Goal: Task Accomplishment & Management: Manage account settings

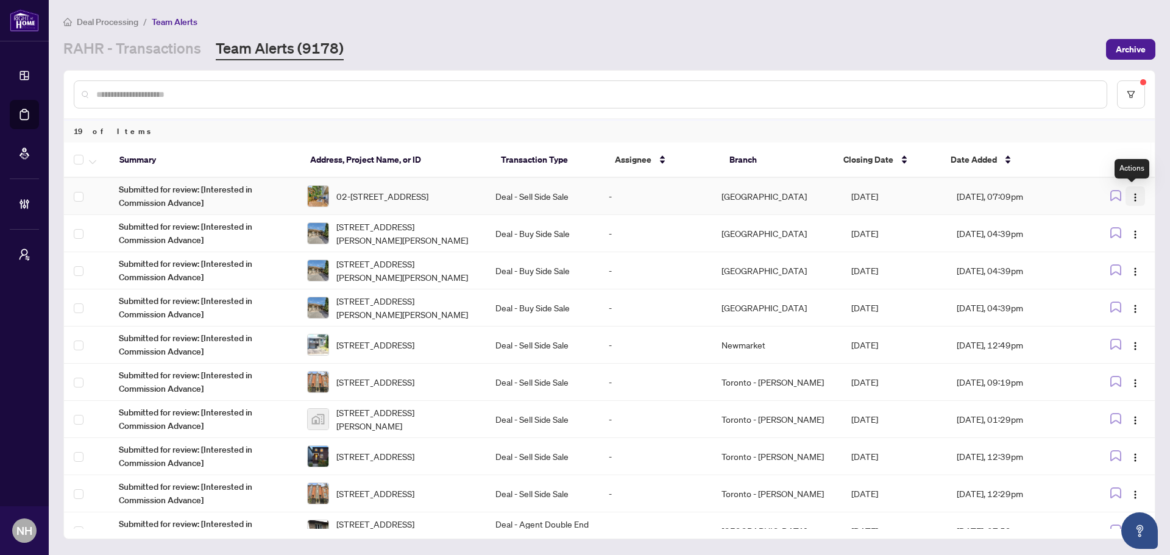
click at [1134, 196] on img "button" at bounding box center [1135, 198] width 10 height 10
click at [1109, 256] on span "Complete Item" at bounding box center [1103, 258] width 57 height 13
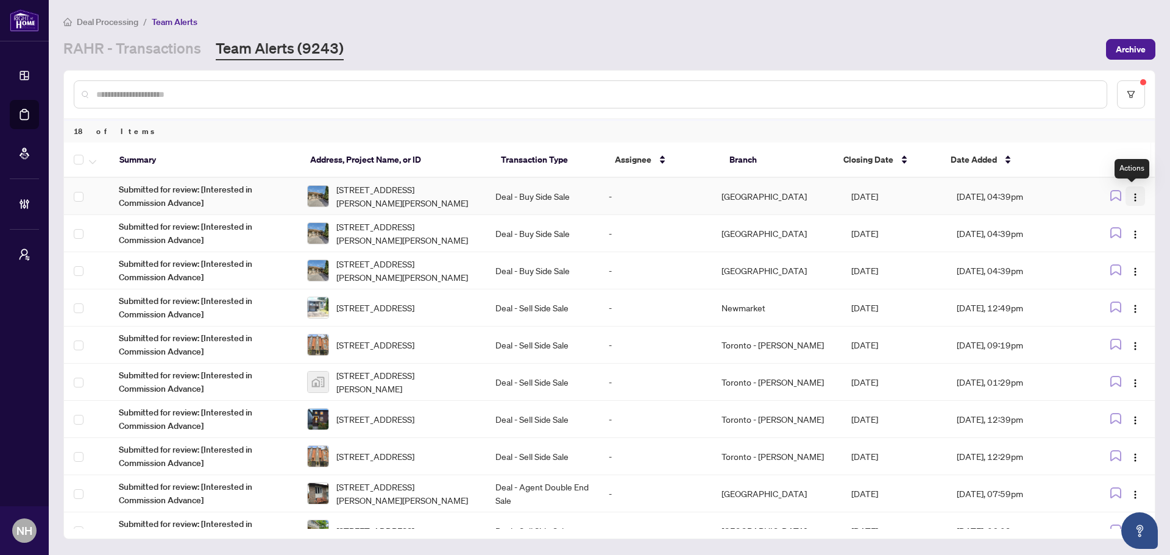
click at [1131, 200] on img "button" at bounding box center [1135, 198] width 10 height 10
click at [1107, 260] on span "Complete Item" at bounding box center [1103, 258] width 57 height 13
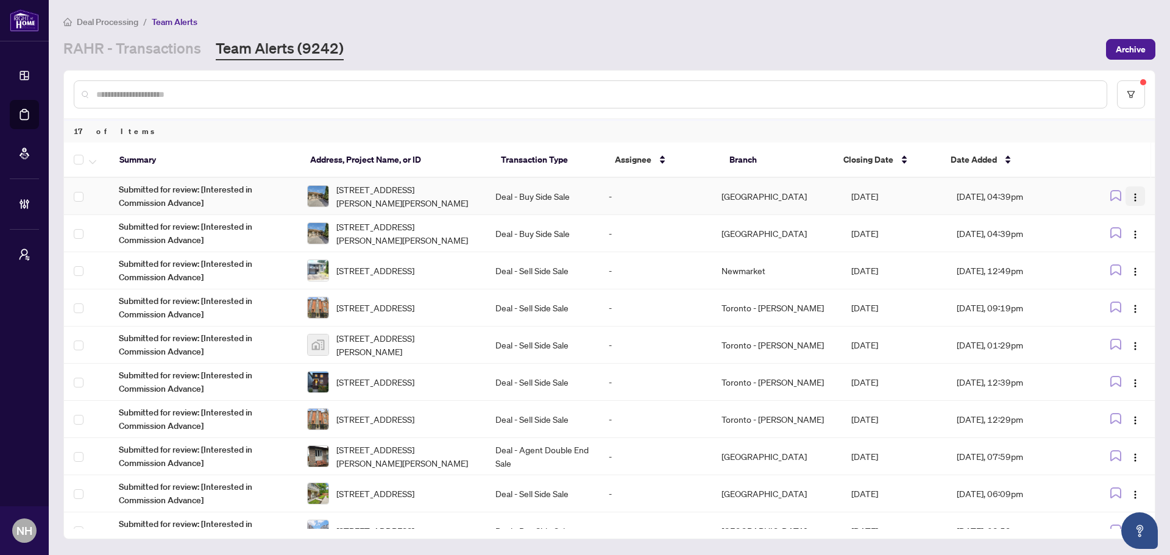
click at [1132, 197] on img "button" at bounding box center [1135, 198] width 10 height 10
click at [1111, 260] on span "Complete Item" at bounding box center [1103, 258] width 57 height 13
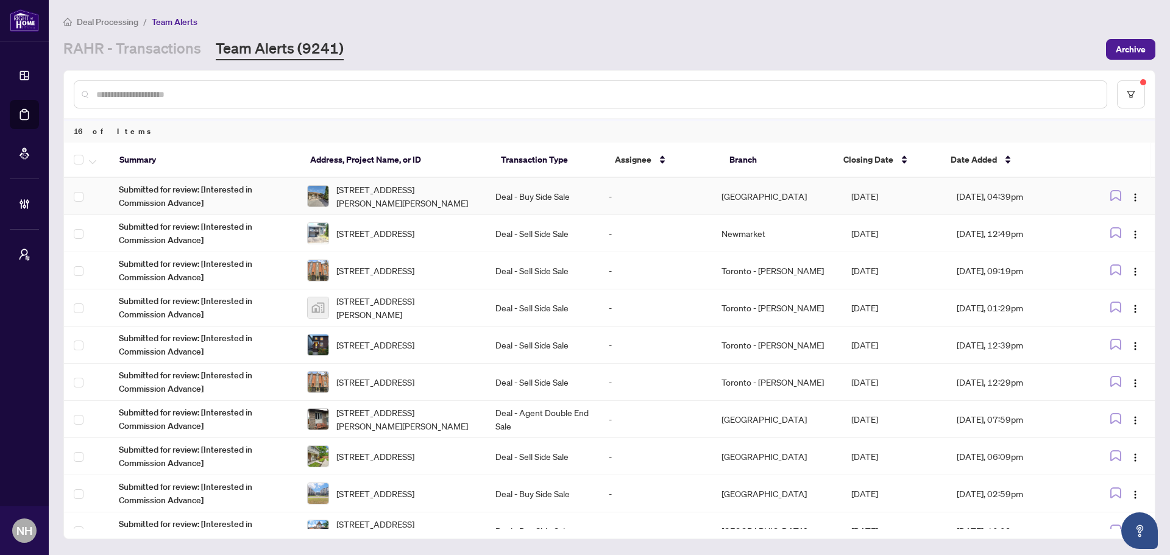
click at [397, 194] on span "5 Chappel Hill Rd, Toronto, Ontario M3M 1M1, Canada" at bounding box center [406, 196] width 140 height 27
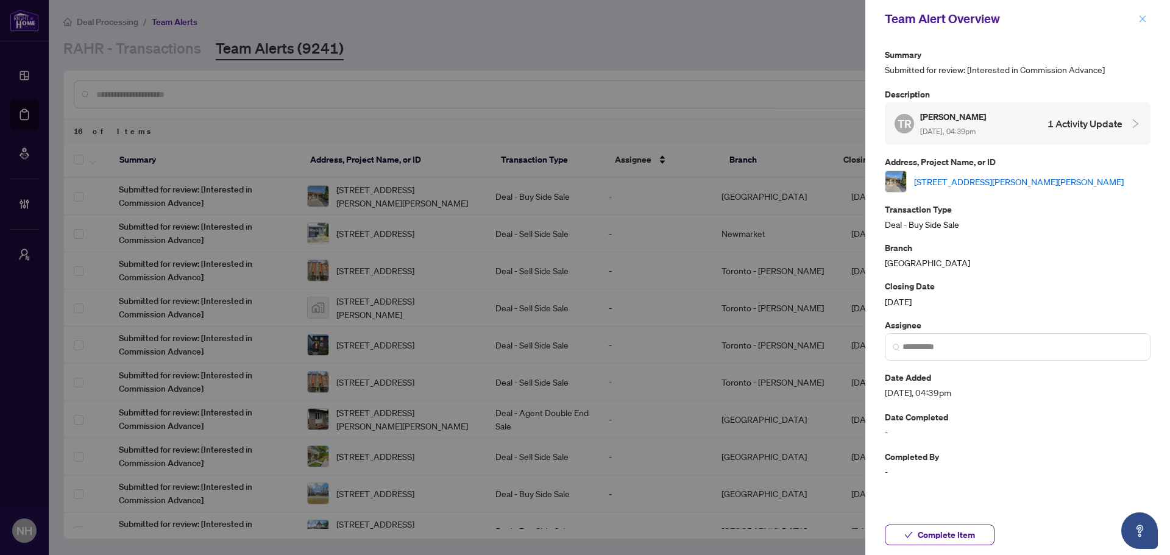
click at [1142, 15] on span "button" at bounding box center [1142, 18] width 9 height 19
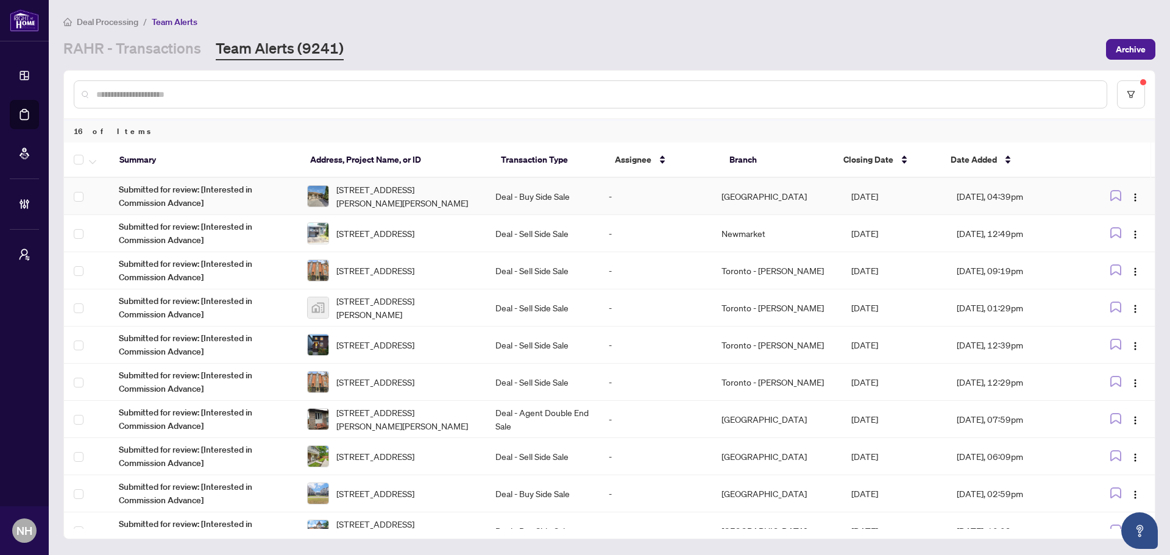
click at [436, 190] on span "5 Chappel Hill Rd, Toronto, Ontario M3M 1M1, Canada" at bounding box center [406, 196] width 140 height 27
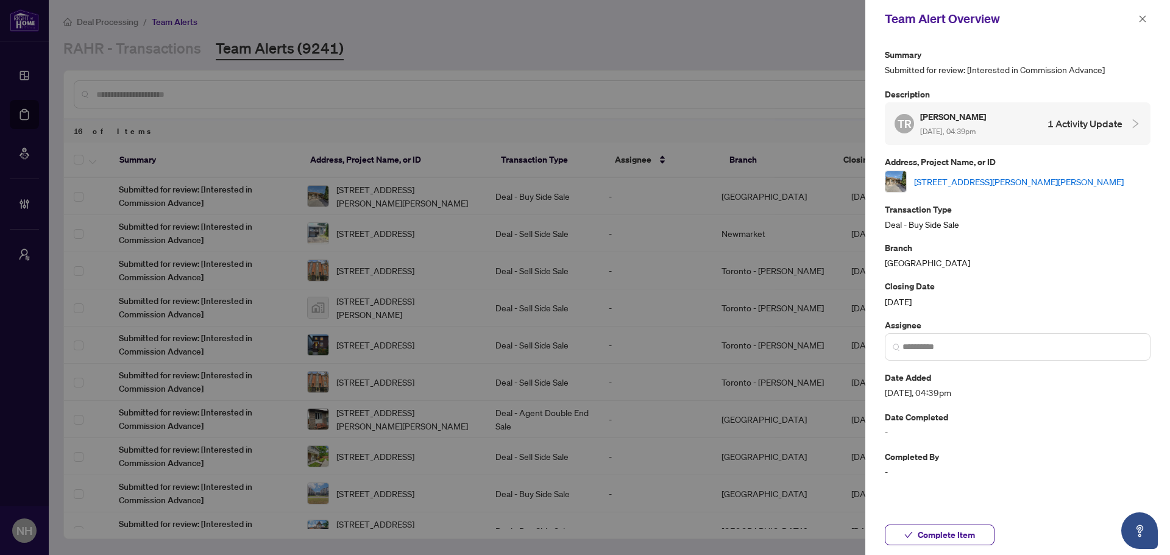
click at [1149, 12] on span at bounding box center [1142, 19] width 16 height 15
click at [1144, 13] on span "button" at bounding box center [1142, 18] width 9 height 19
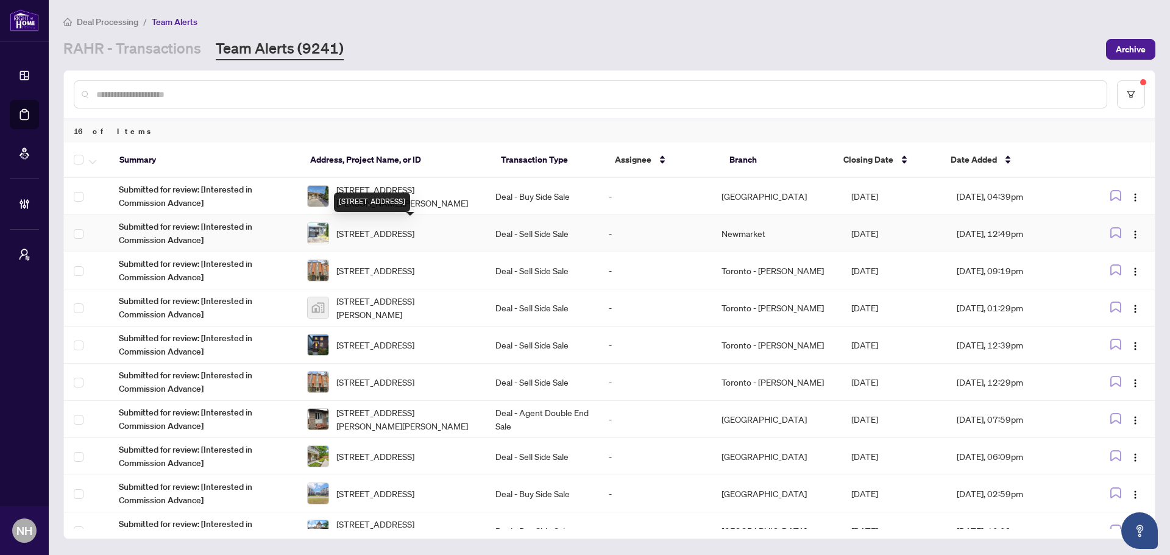
click at [376, 227] on span "627 Green Meadow Cres, Mississauga, Ontario L5A 2V3, Canada" at bounding box center [375, 233] width 78 height 13
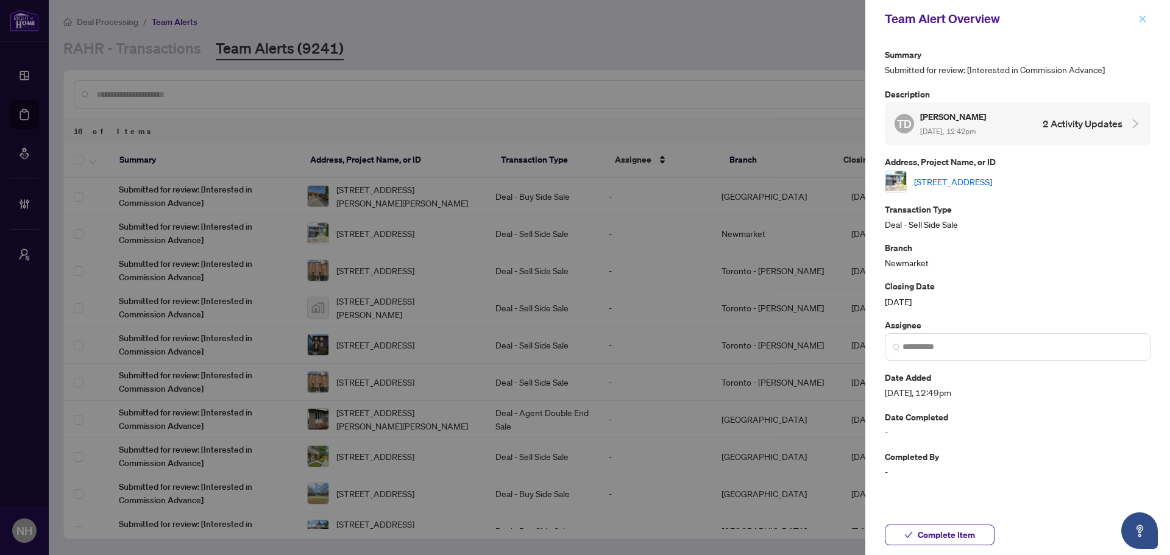
click at [1136, 21] on button "button" at bounding box center [1142, 19] width 16 height 15
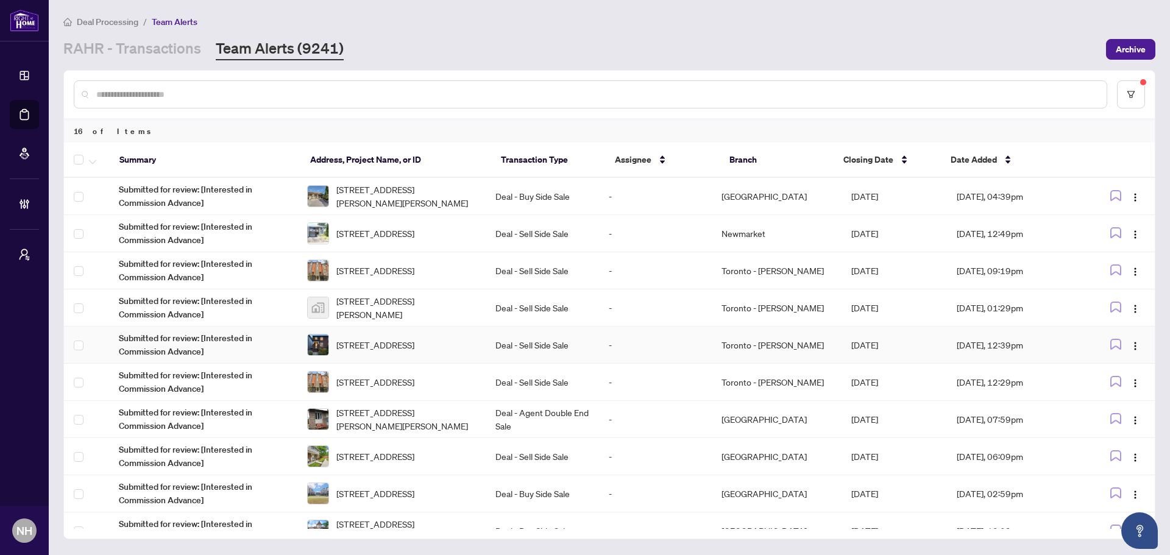
click at [495, 348] on td "Deal - Sell Side Sale" at bounding box center [542, 345] width 113 height 37
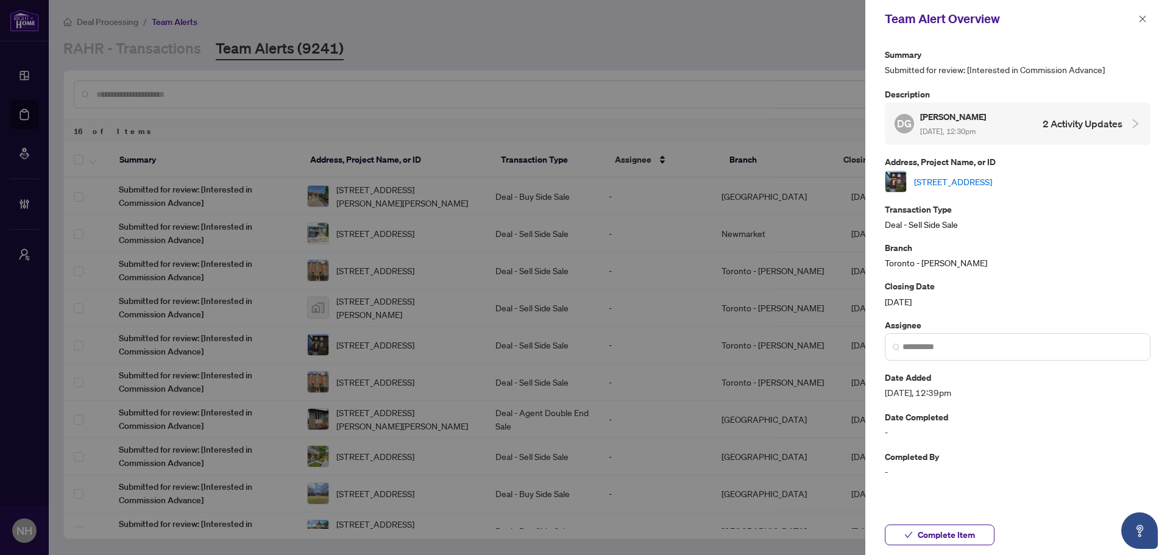
click at [987, 181] on link "452 Soudan Ave, Toronto, Ontario M4S 1X2, Canada" at bounding box center [953, 181] width 78 height 13
click at [1143, 19] on icon "close" at bounding box center [1142, 19] width 9 height 9
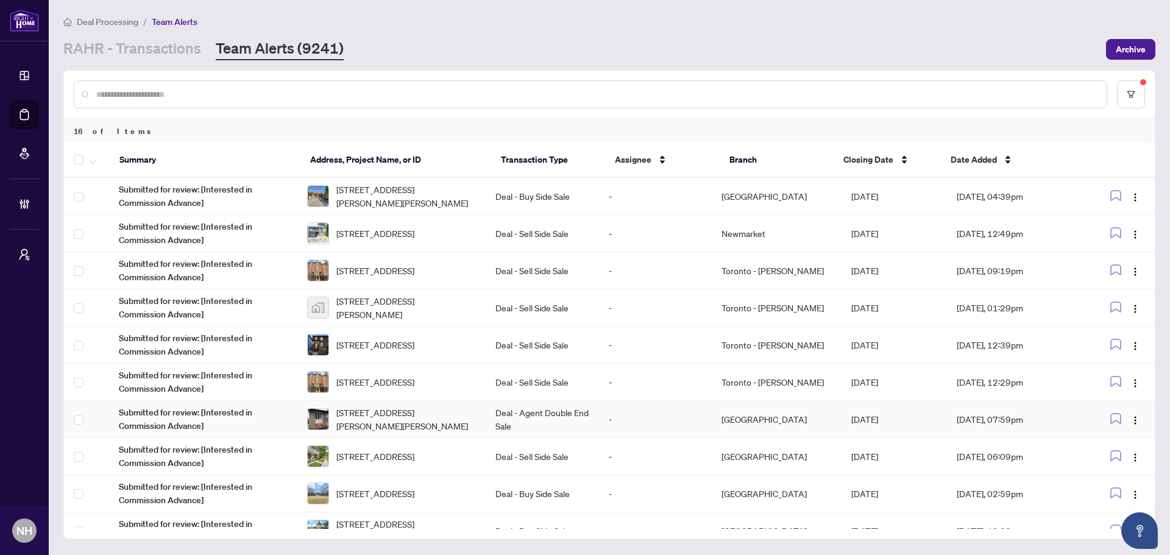
scroll to position [244, 0]
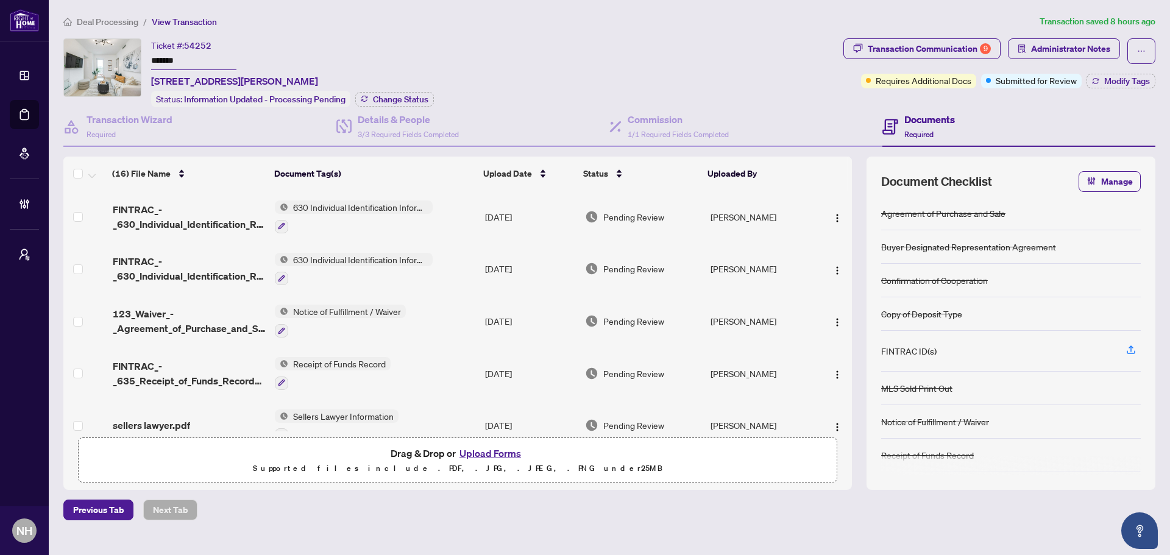
click at [478, 29] on div "Deal Processing / View Transaction Transaction saved 8 hours ago Ticket #: 5425…" at bounding box center [608, 268] width 1101 height 506
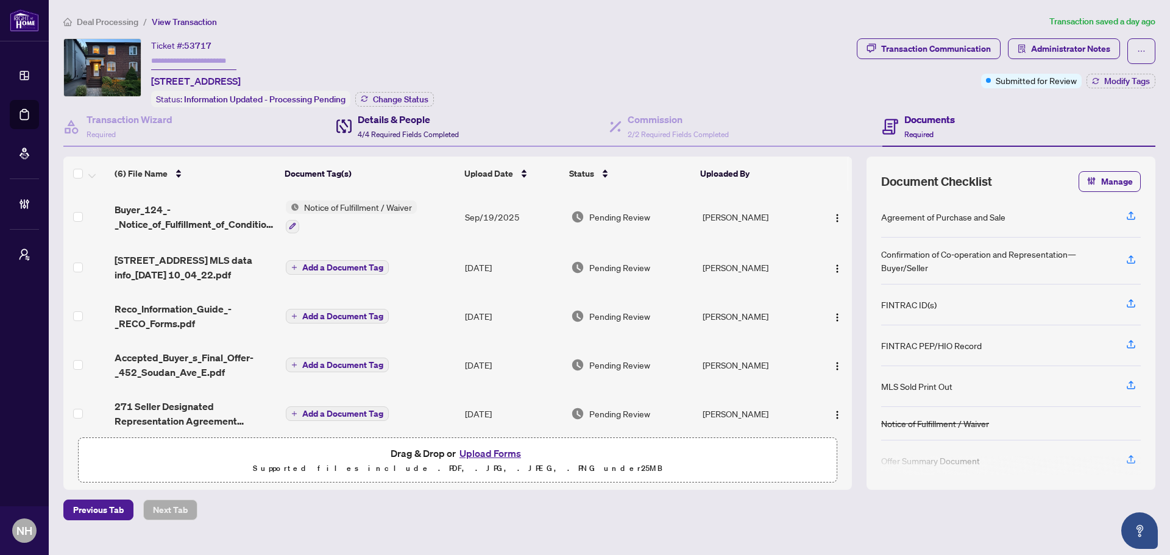
click at [376, 112] on h4 "Details & People" at bounding box center [408, 119] width 101 height 15
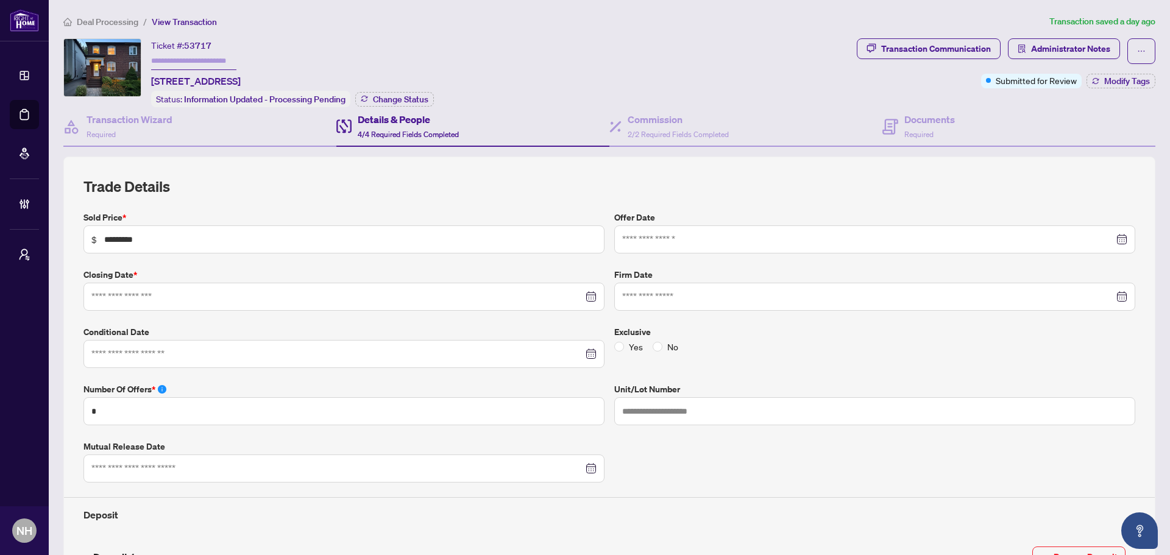
type input "**********"
click at [167, 138] on div "Transaction Wizard Required" at bounding box center [130, 126] width 86 height 29
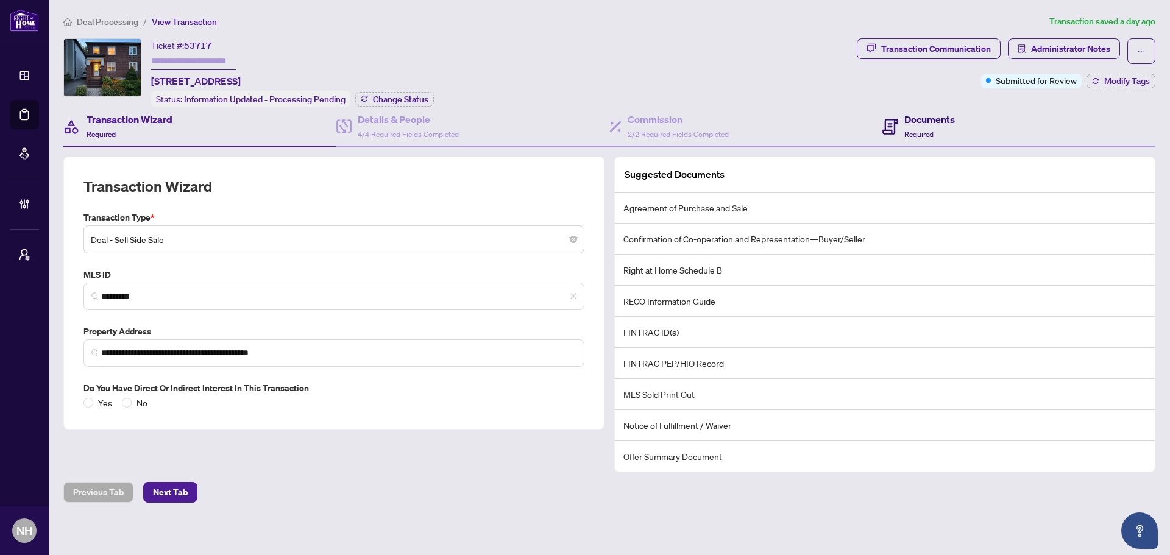
click at [934, 122] on h4 "Documents" at bounding box center [929, 119] width 51 height 15
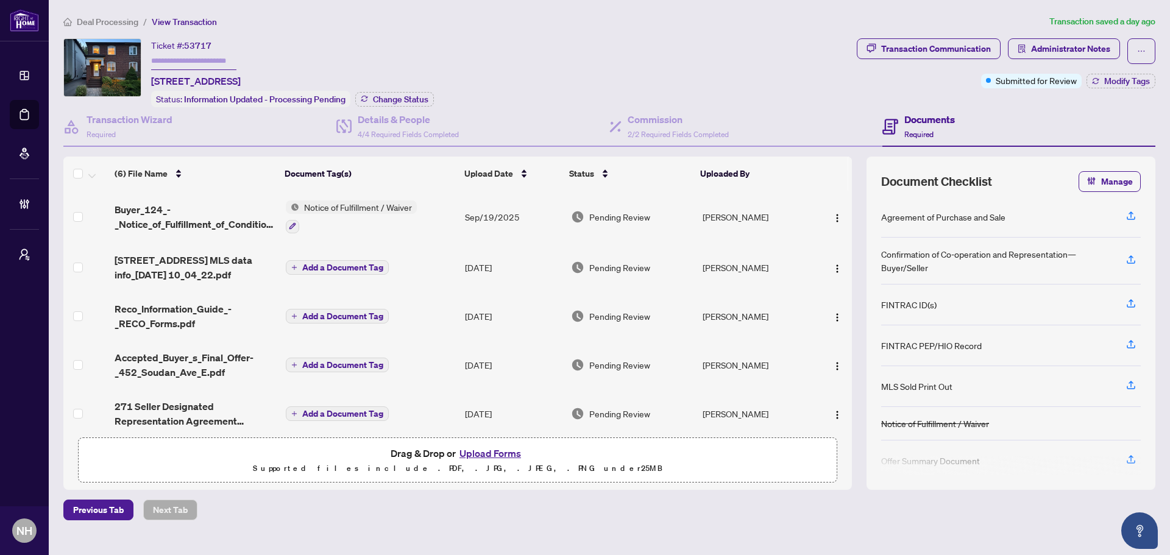
click at [545, 57] on div "Ticket #: 53717 452 Soudan Ave, Toronto, Ontario M4S 1X2, Canada Status: Inform…" at bounding box center [457, 72] width 788 height 69
